Goal: Check status: Check status

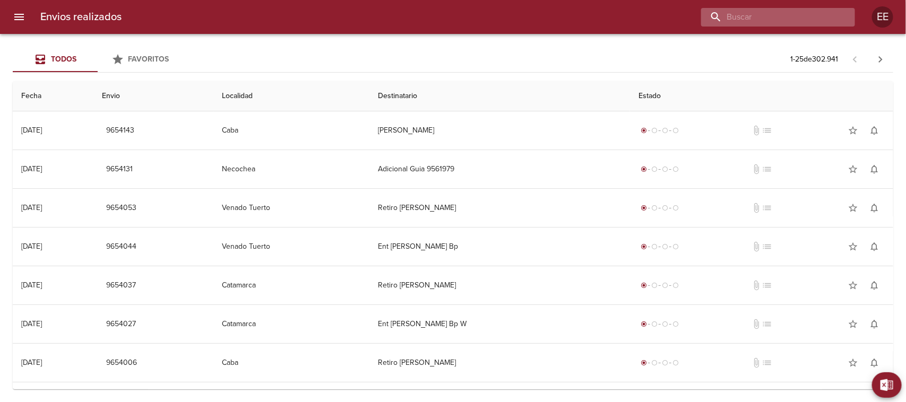
click at [781, 22] on input "buscar" at bounding box center [769, 17] width 136 height 19
paste input "[DEMOGRAPHIC_DATA][PERSON_NAME]"
type input "[DEMOGRAPHIC_DATA][PERSON_NAME]"
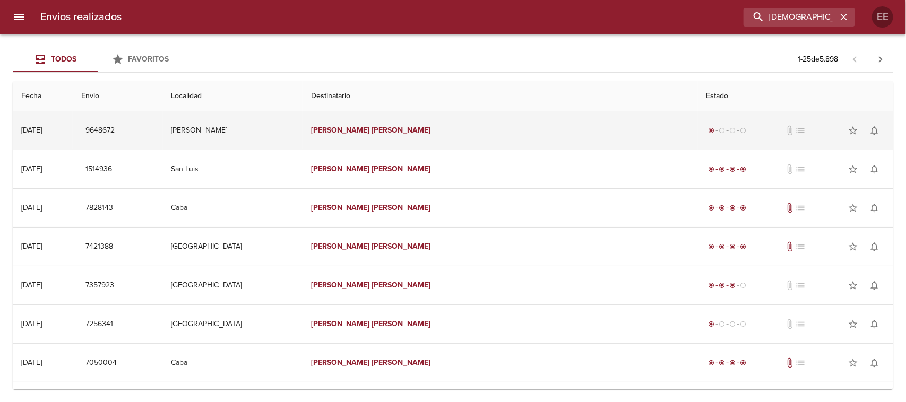
click at [547, 121] on td "[DEMOGRAPHIC_DATA][PERSON_NAME]" at bounding box center [500, 130] width 395 height 38
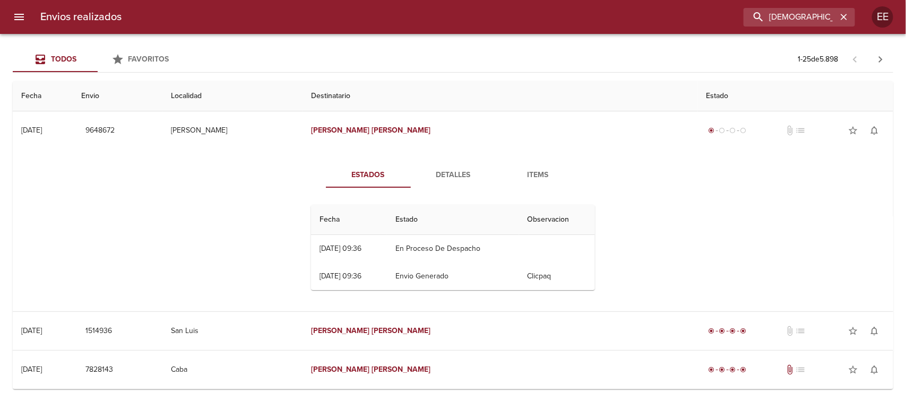
click at [458, 168] on button "Detalles" at bounding box center [453, 174] width 85 height 25
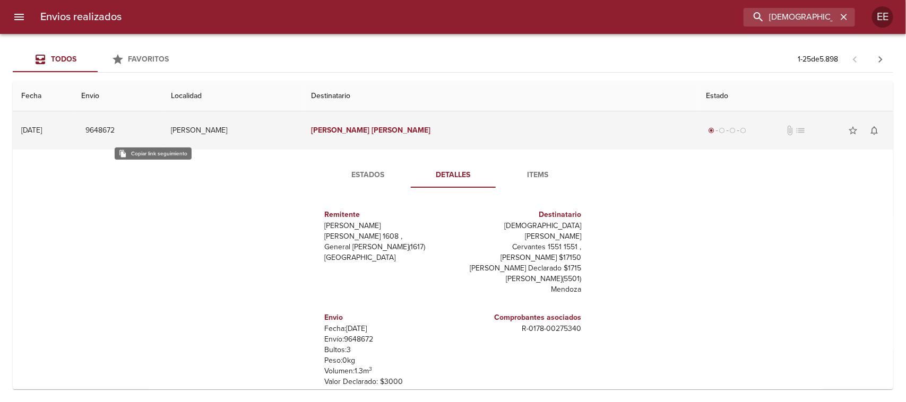
click at [115, 134] on span "9648672" at bounding box center [99, 130] width 29 height 13
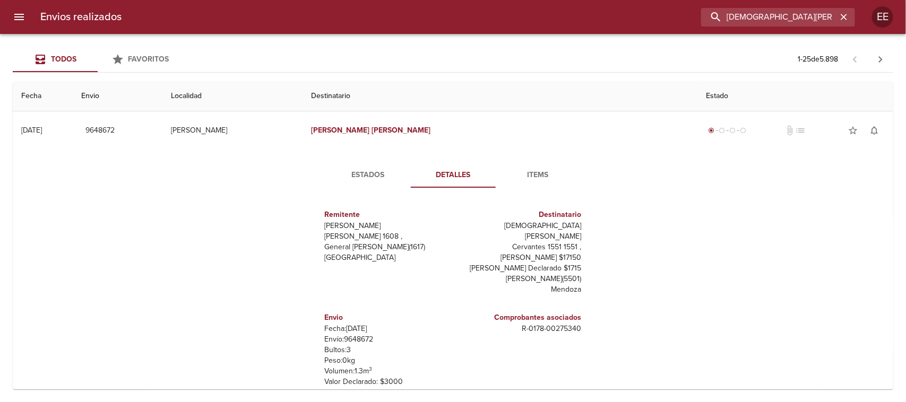
drag, startPoint x: 820, startPoint y: 17, endPoint x: 676, endPoint y: 24, distance: 144.6
click at [676, 24] on div "[DEMOGRAPHIC_DATA][PERSON_NAME]" at bounding box center [492, 17] width 725 height 19
paste input "[PERSON_NAME]"
type input "[PERSON_NAME]"
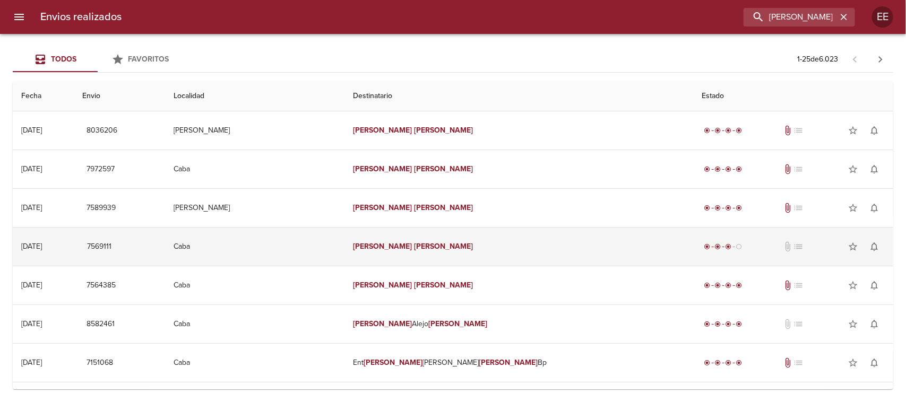
click at [341, 252] on td "Caba" at bounding box center [255, 247] width 180 height 38
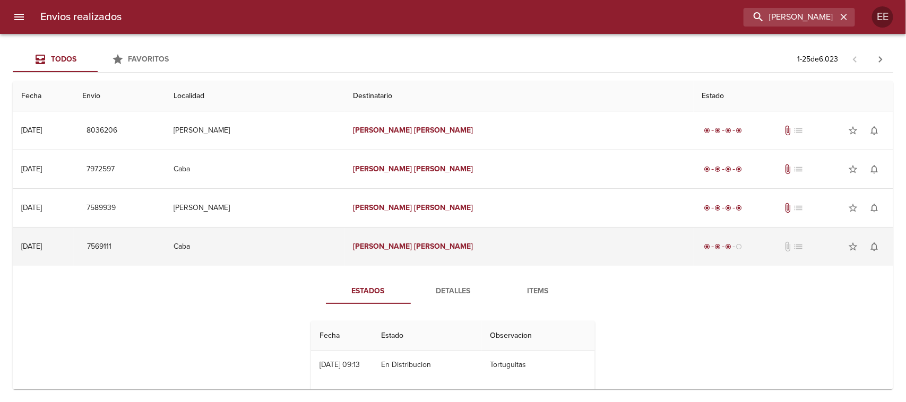
click at [338, 249] on td "Caba" at bounding box center [255, 247] width 180 height 38
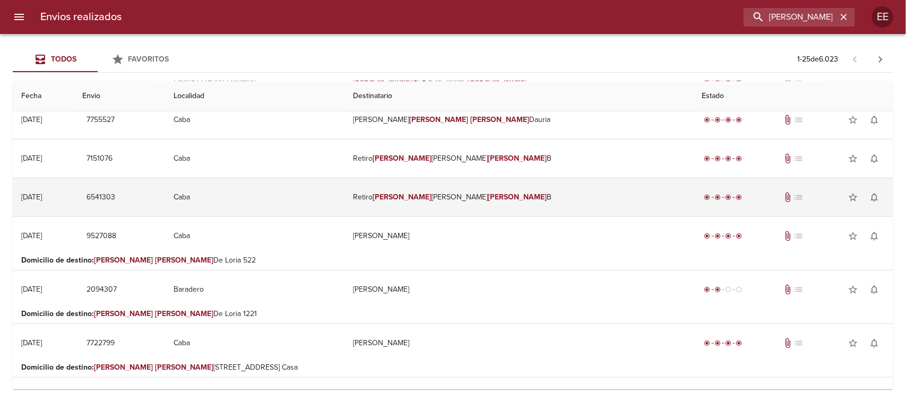
scroll to position [464, 0]
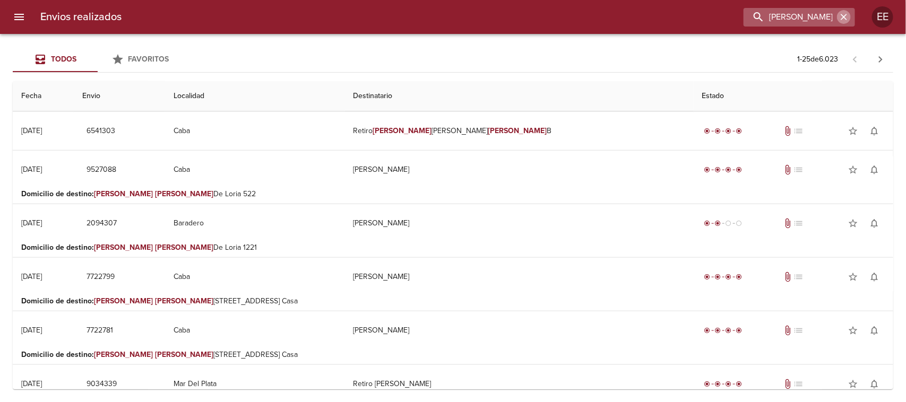
click at [845, 18] on icon "button" at bounding box center [844, 17] width 6 height 6
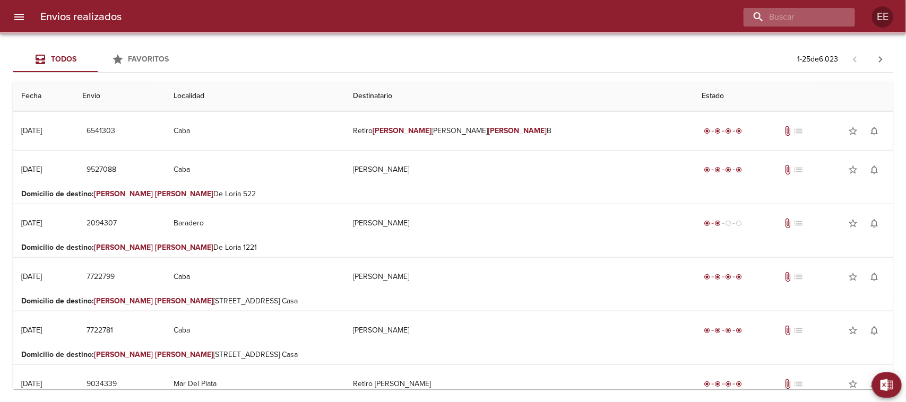
drag, startPoint x: 762, startPoint y: 27, endPoint x: 768, endPoint y: 25, distance: 6.6
click at [763, 25] on div "Envios realizados EE" at bounding box center [453, 17] width 906 height 34
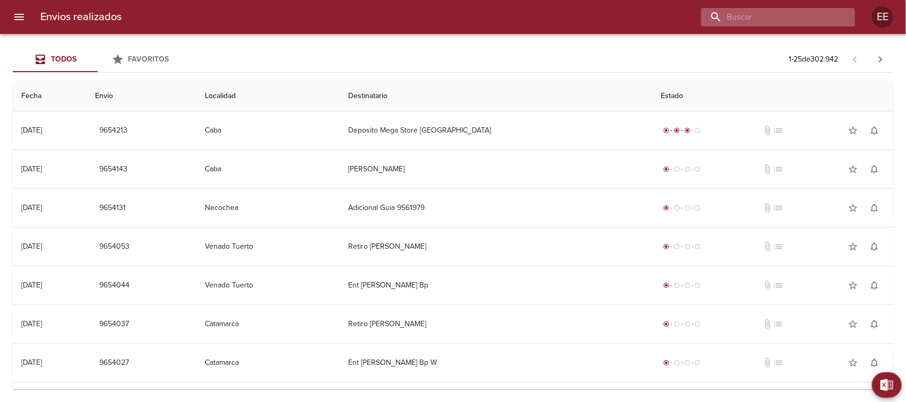
click at [777, 22] on input "buscar" at bounding box center [769, 17] width 136 height 19
paste input "[PERSON_NAME]"
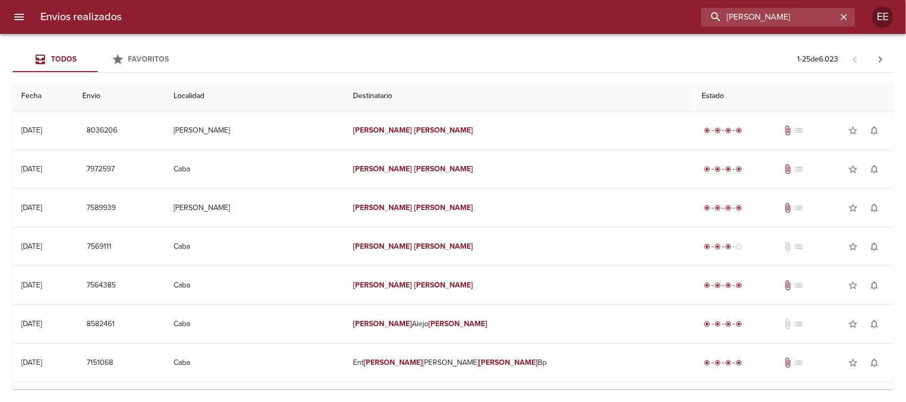
drag, startPoint x: 797, startPoint y: 16, endPoint x: 635, endPoint y: 28, distance: 161.8
click at [655, 19] on div "[PERSON_NAME]" at bounding box center [492, 17] width 725 height 19
paste input "calle 34 5445"
type input "calle 34 5445"
